Goal: Find specific fact: Find specific fact

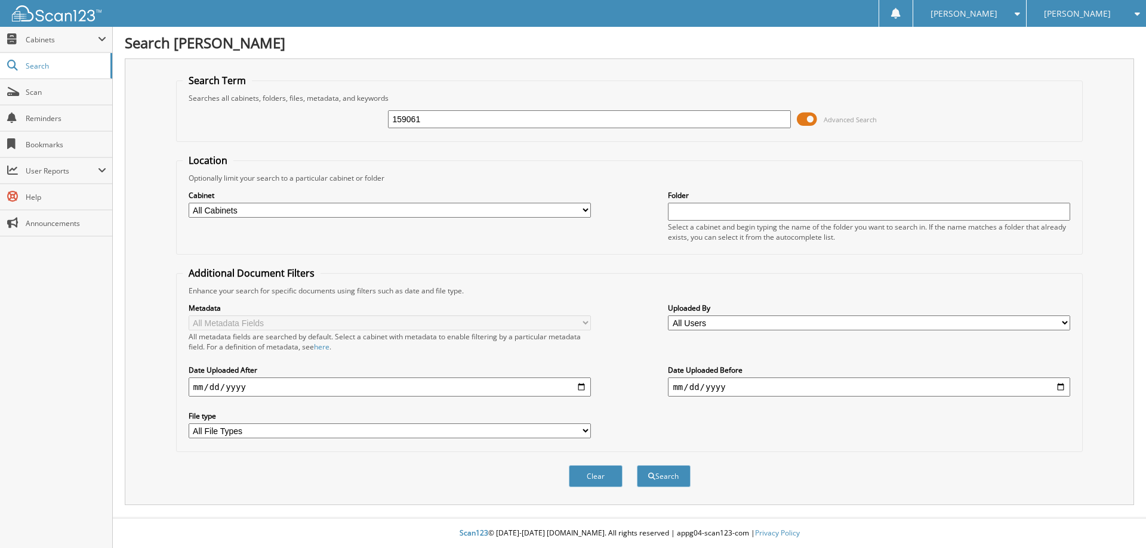
type input "159061"
click at [637, 465] on button "Search" at bounding box center [664, 476] width 54 height 22
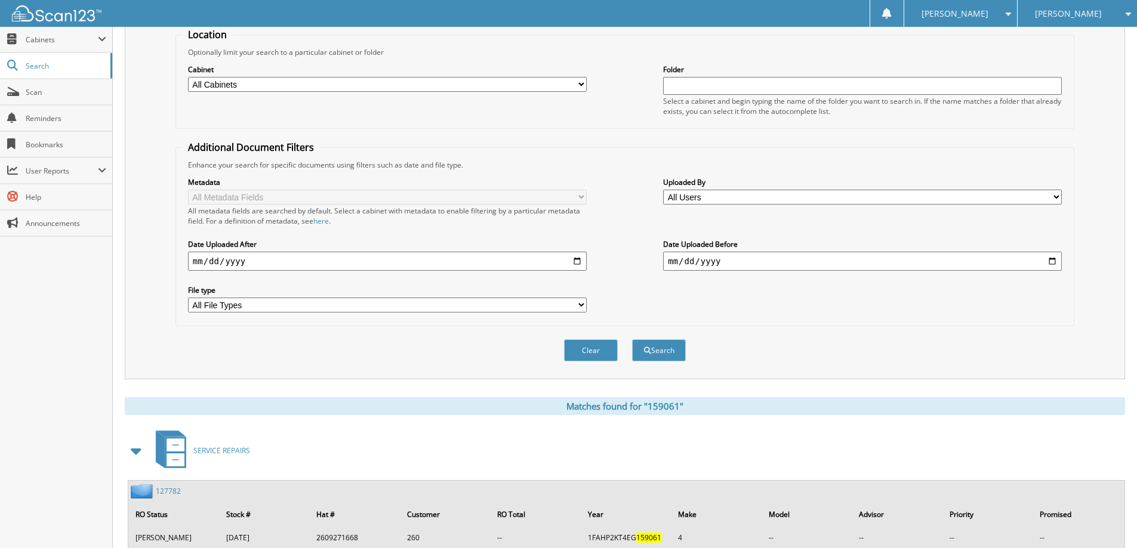
scroll to position [329, 0]
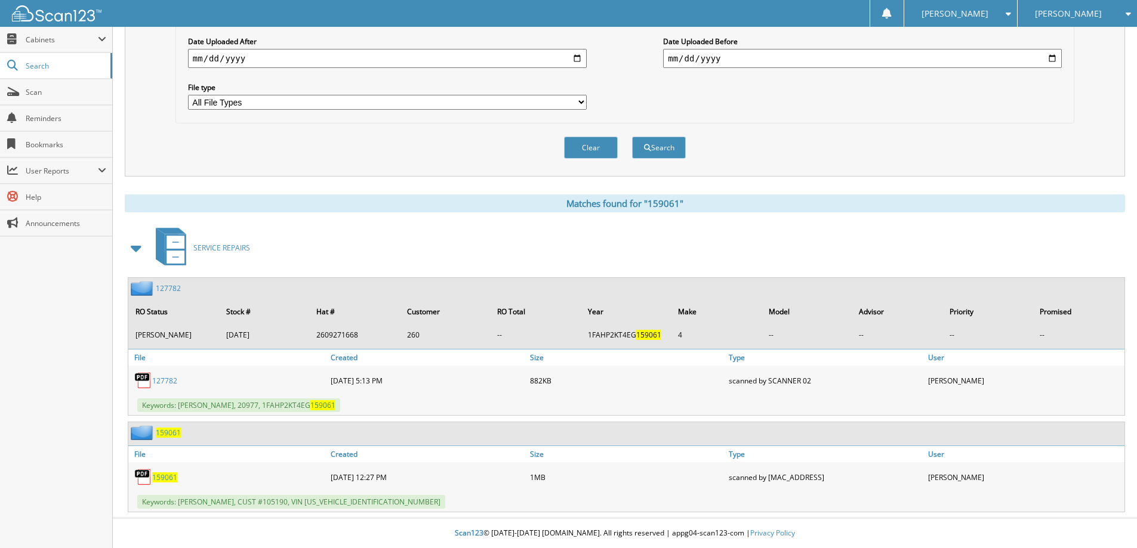
click at [166, 473] on span "159061" at bounding box center [164, 478] width 25 height 10
